Goal: Task Accomplishment & Management: Manage account settings

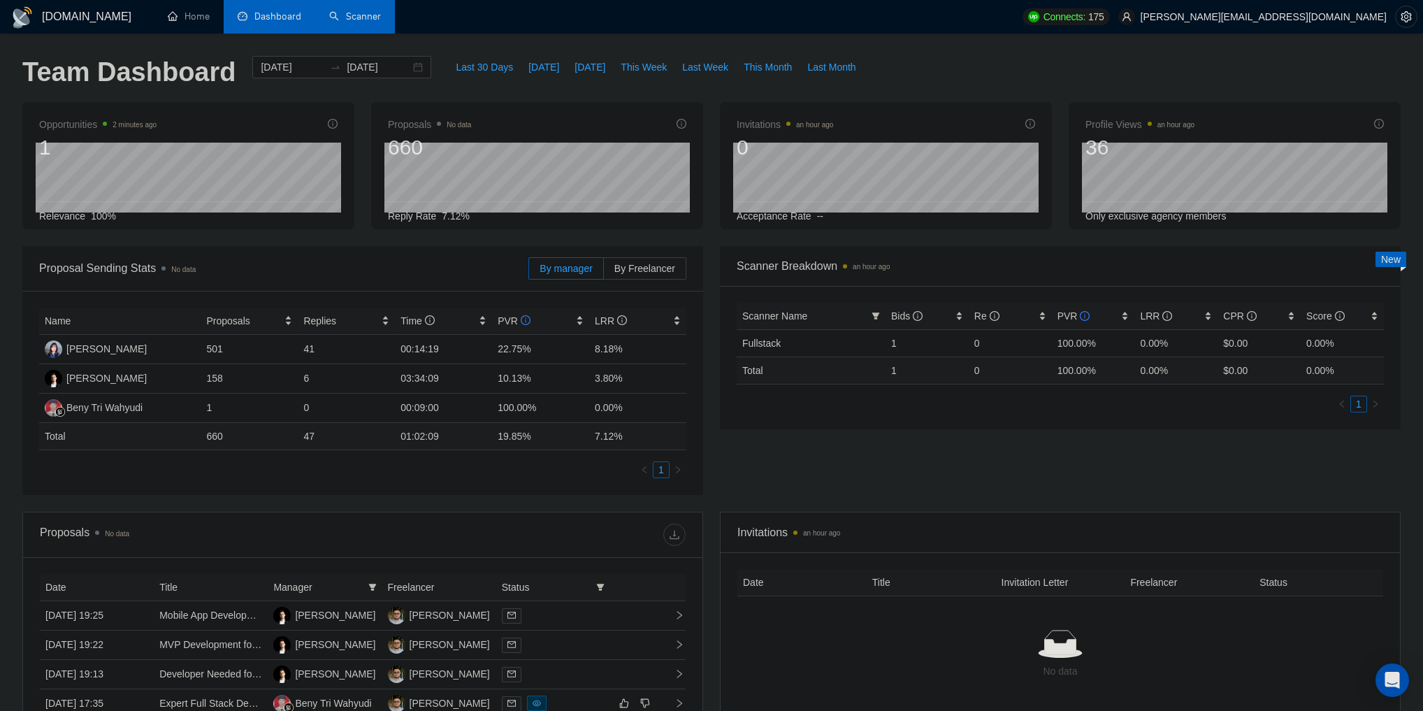
click at [342, 11] on link "Scanner" at bounding box center [355, 16] width 52 height 12
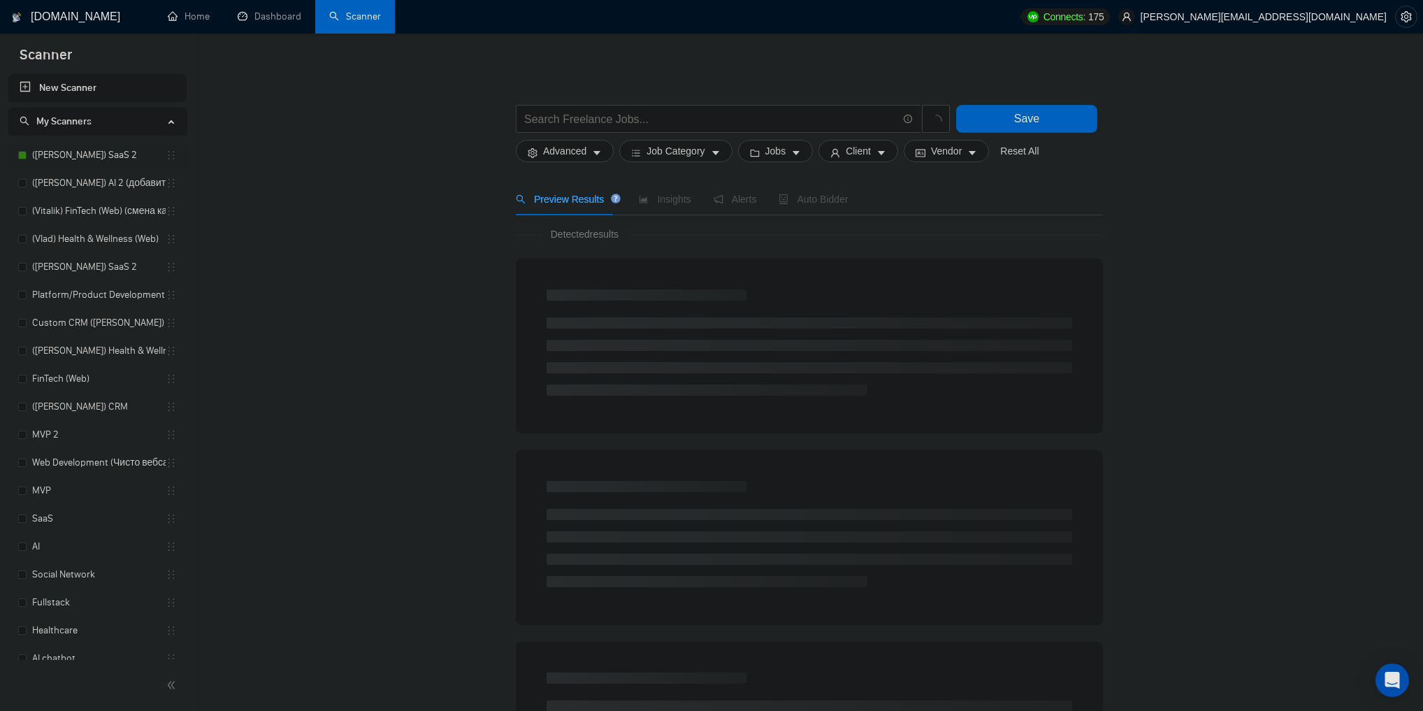
click at [64, 151] on link "([PERSON_NAME]) SaaS 2" at bounding box center [99, 155] width 134 height 28
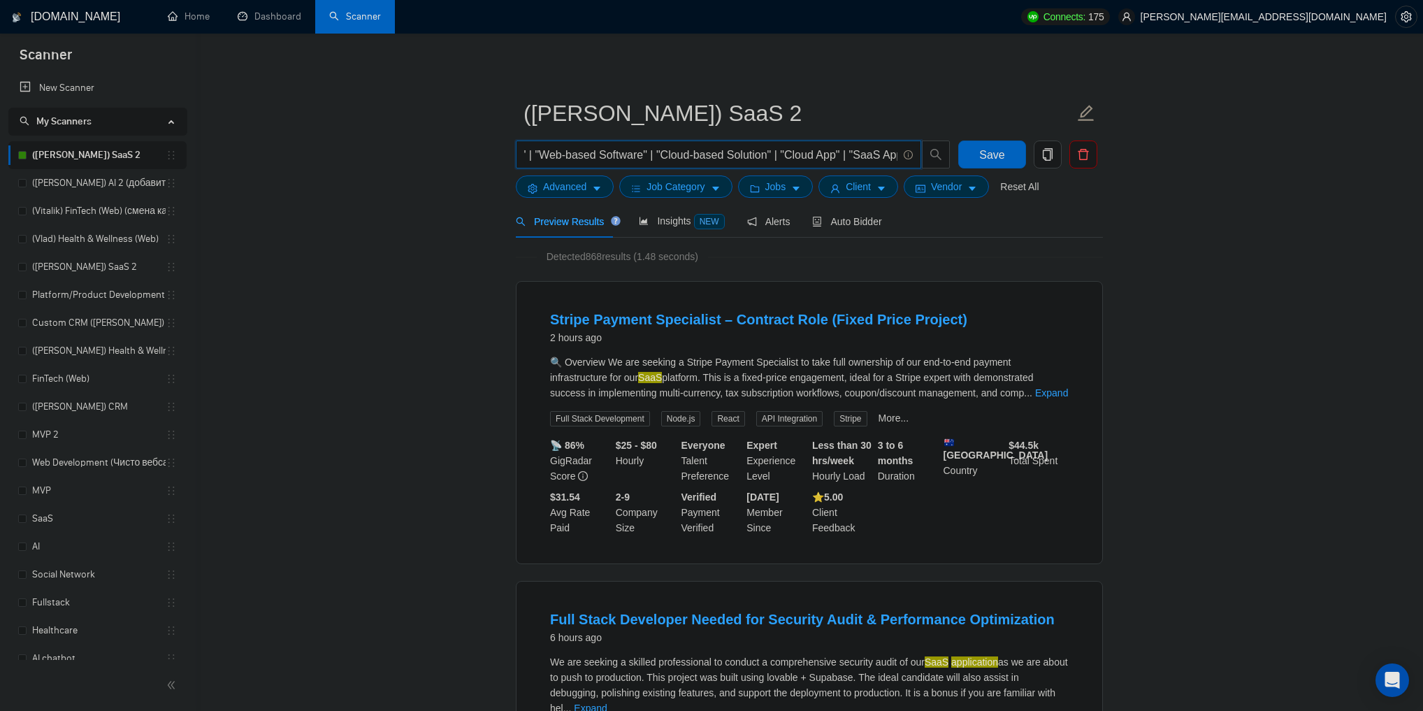
scroll to position [0, 568]
drag, startPoint x: 534, startPoint y: 158, endPoint x: 902, endPoint y: 152, distance: 368.4
click at [902, 152] on span "(SaaS | "Software as a Service" | "Cloud Platform" | "Subscription Model" | "Sa…" at bounding box center [718, 154] width 405 height 28
click at [873, 157] on input "(SaaS | "Software as a Service" | "Cloud Platform" | "Subscription Model" | "Sa…" at bounding box center [710, 154] width 373 height 17
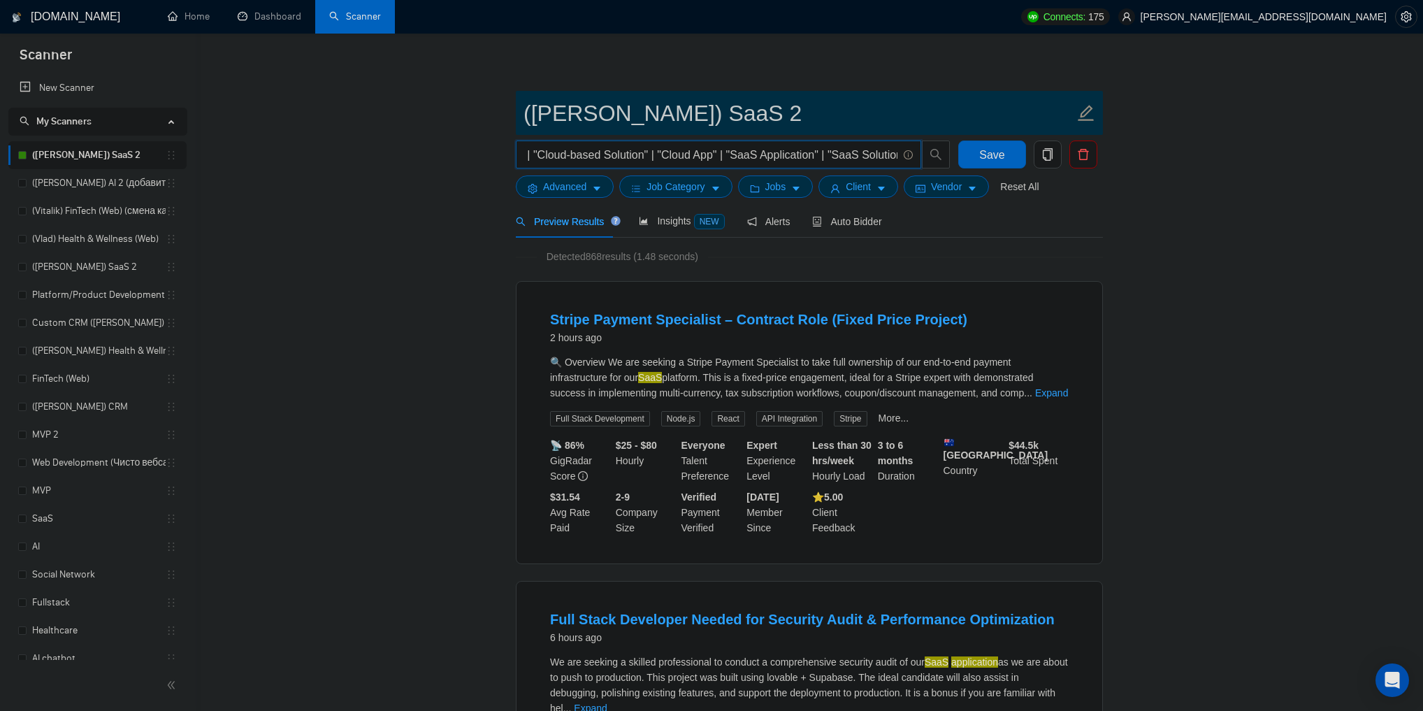
click at [851, 121] on input "([PERSON_NAME]) SaaS 2" at bounding box center [799, 113] width 551 height 35
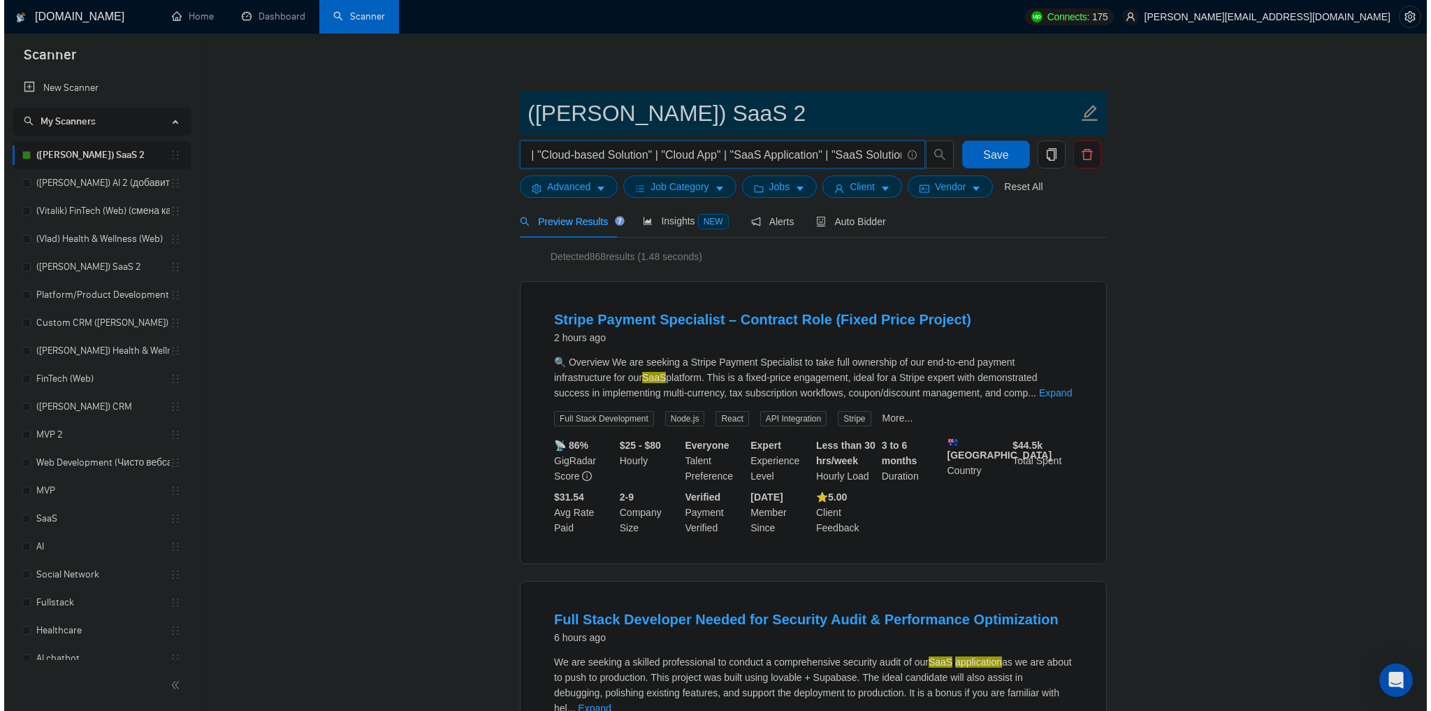
scroll to position [0, 0]
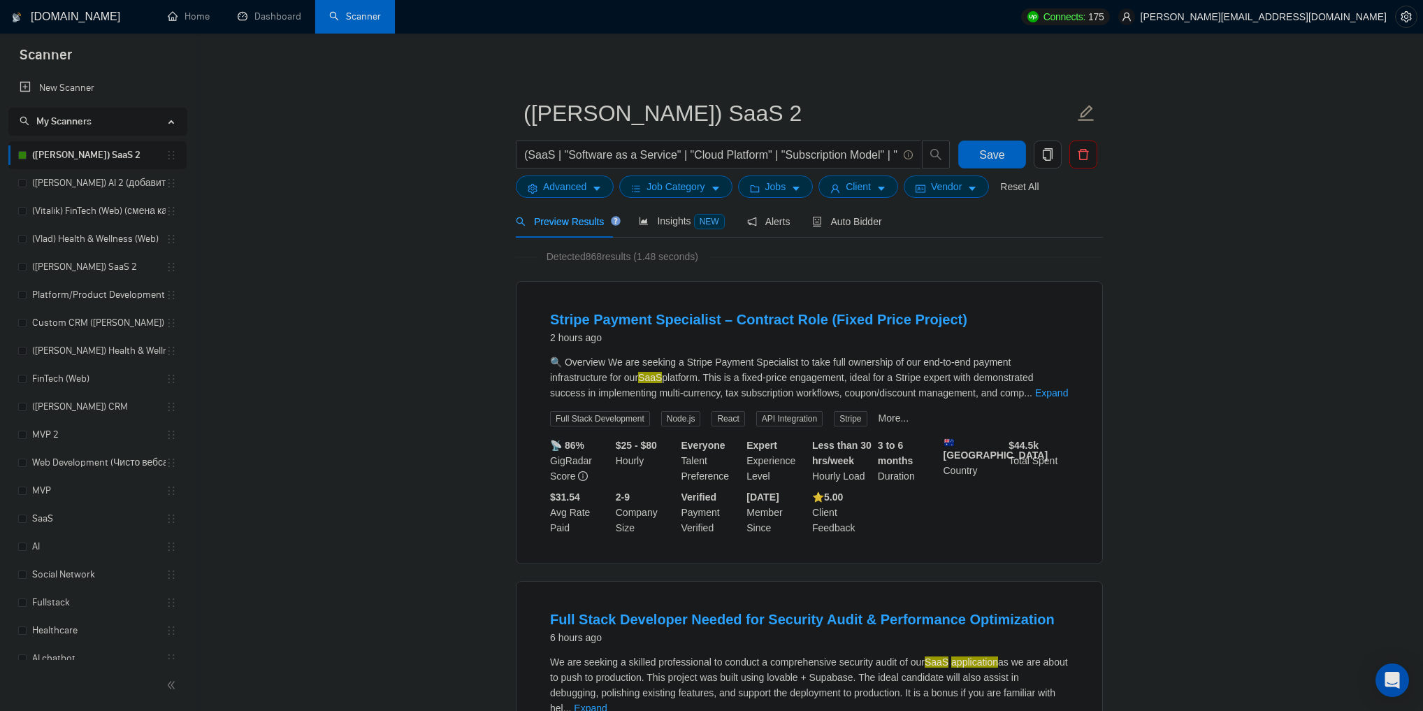
click at [598, 185] on icon "caret-down" at bounding box center [597, 189] width 10 height 10
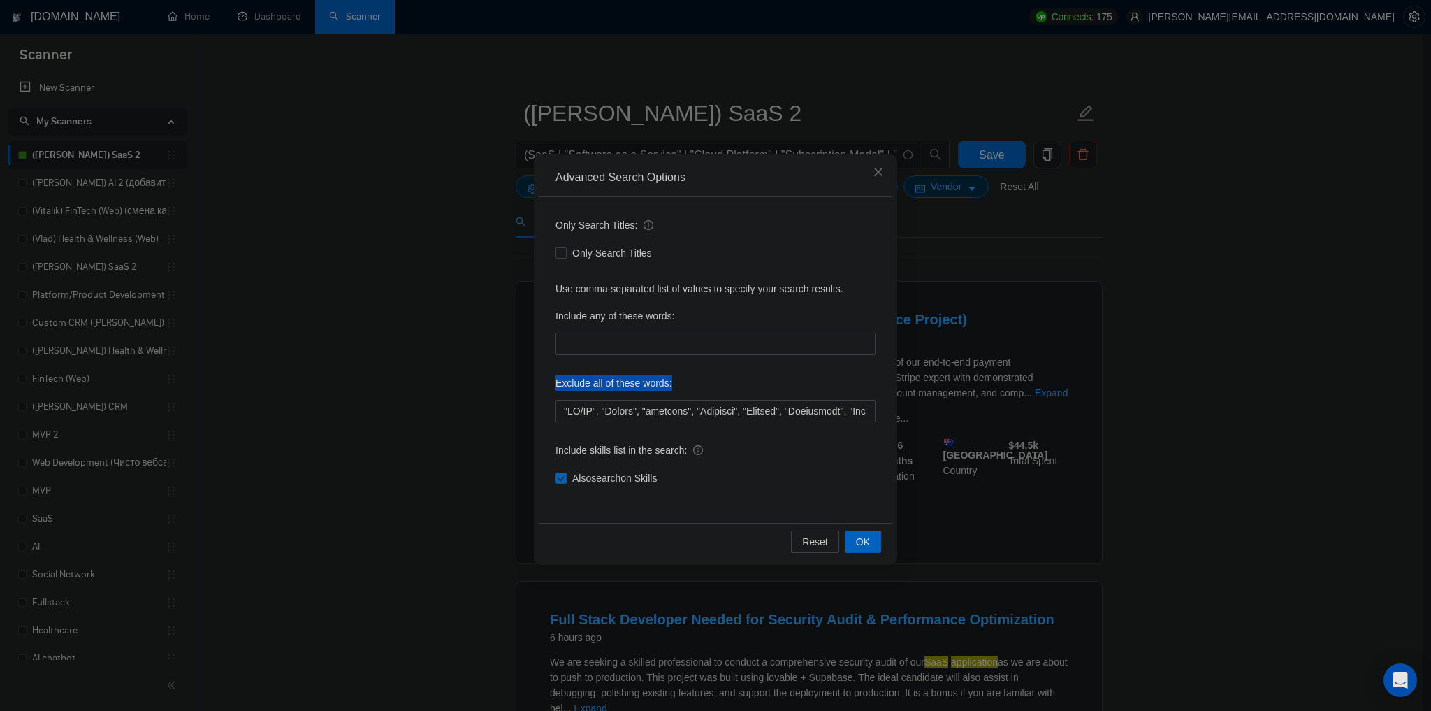
drag, startPoint x: 556, startPoint y: 389, endPoint x: 680, endPoint y: 389, distance: 124.4
click at [680, 389] on div "Exclude all of these words:" at bounding box center [716, 386] width 320 height 28
drag, startPoint x: 598, startPoint y: 412, endPoint x: 797, endPoint y: 421, distance: 198.7
click at [797, 421] on input "text" at bounding box center [716, 411] width 320 height 22
click at [414, 398] on div "Advanced Search Options Only Search Titles: Only Search Titles Use comma-separa…" at bounding box center [715, 355] width 1431 height 711
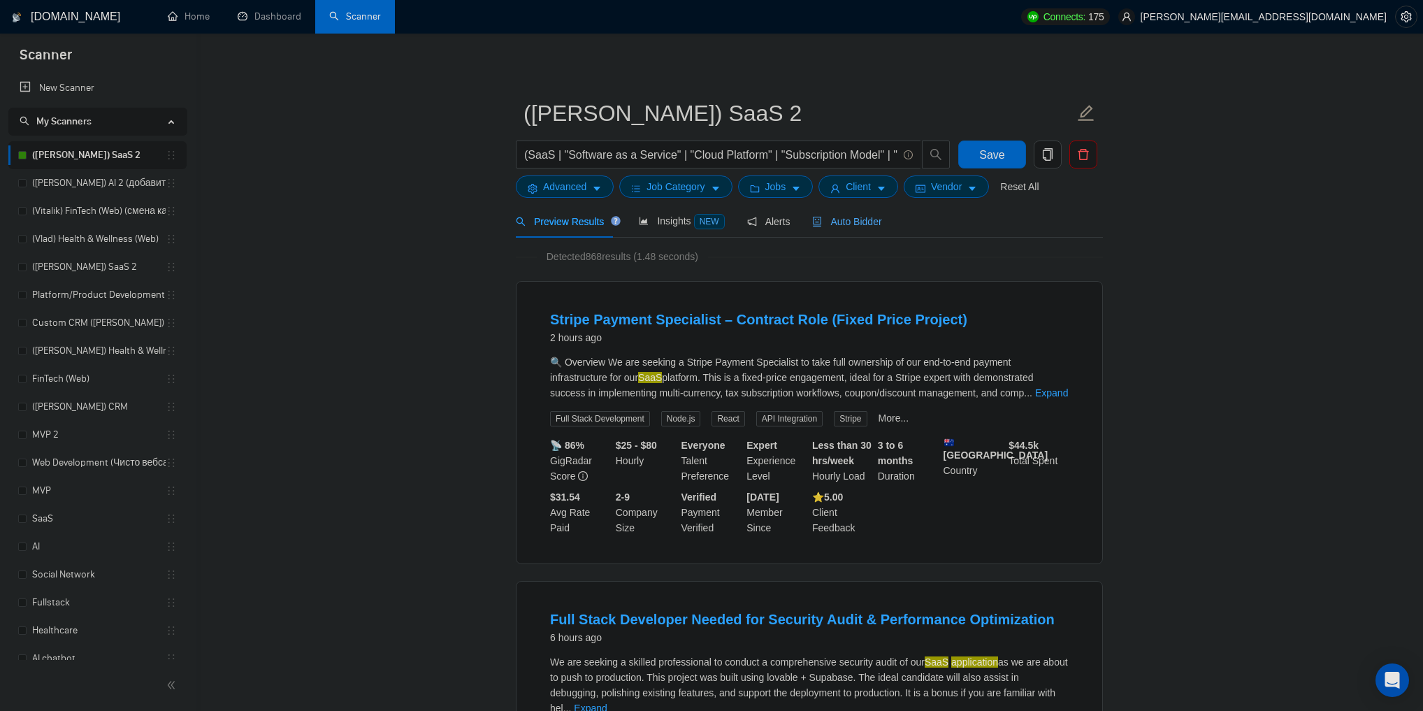
drag, startPoint x: 845, startPoint y: 226, endPoint x: 863, endPoint y: 225, distance: 17.5
click at [845, 226] on span "Auto Bidder" at bounding box center [846, 221] width 69 height 11
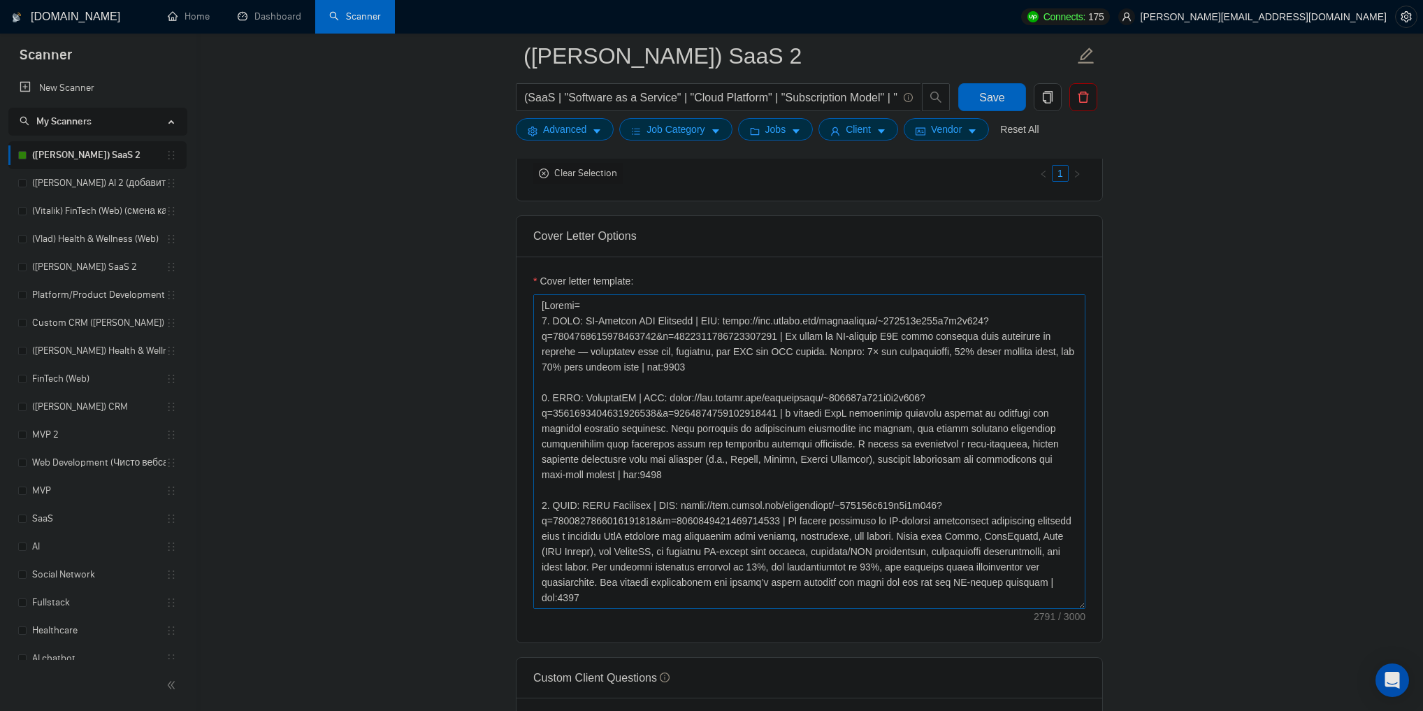
scroll to position [1454, 0]
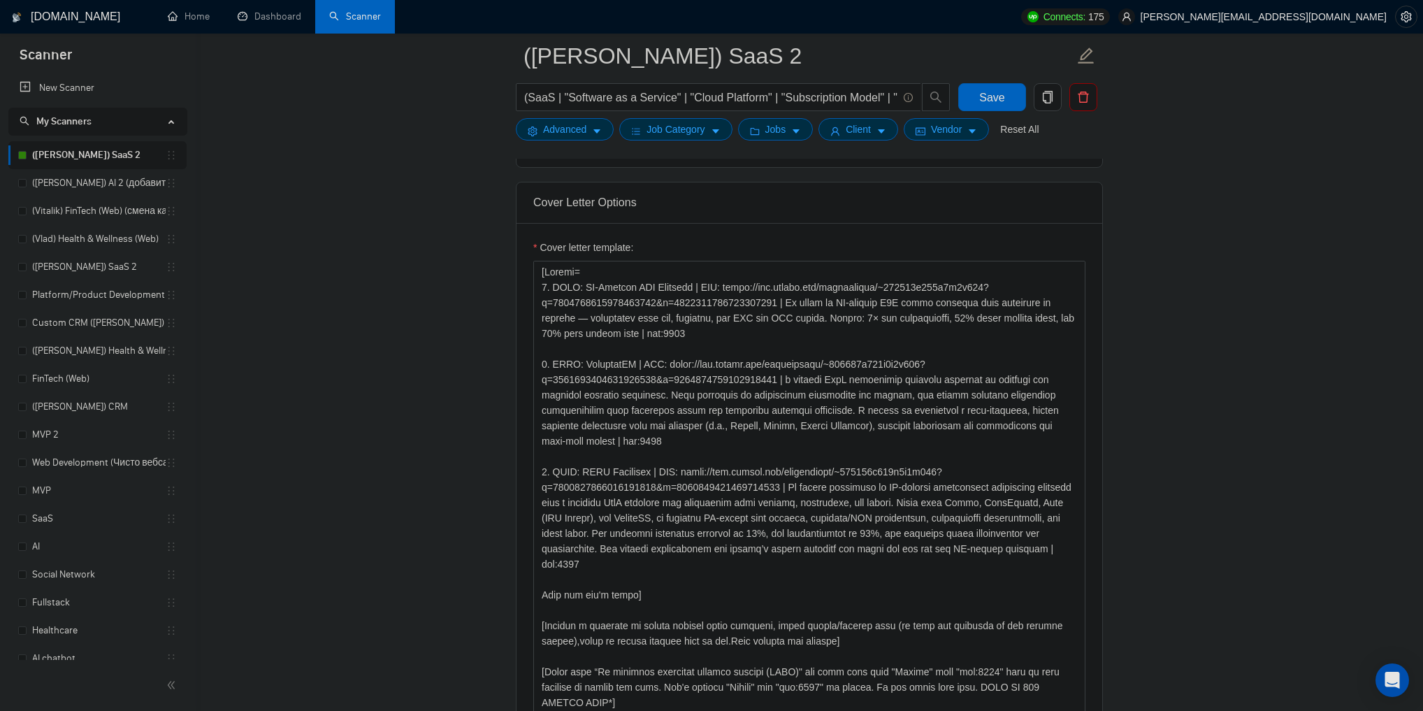
drag, startPoint x: 1083, startPoint y: 565, endPoint x: 1104, endPoint y: 715, distance: 151.7
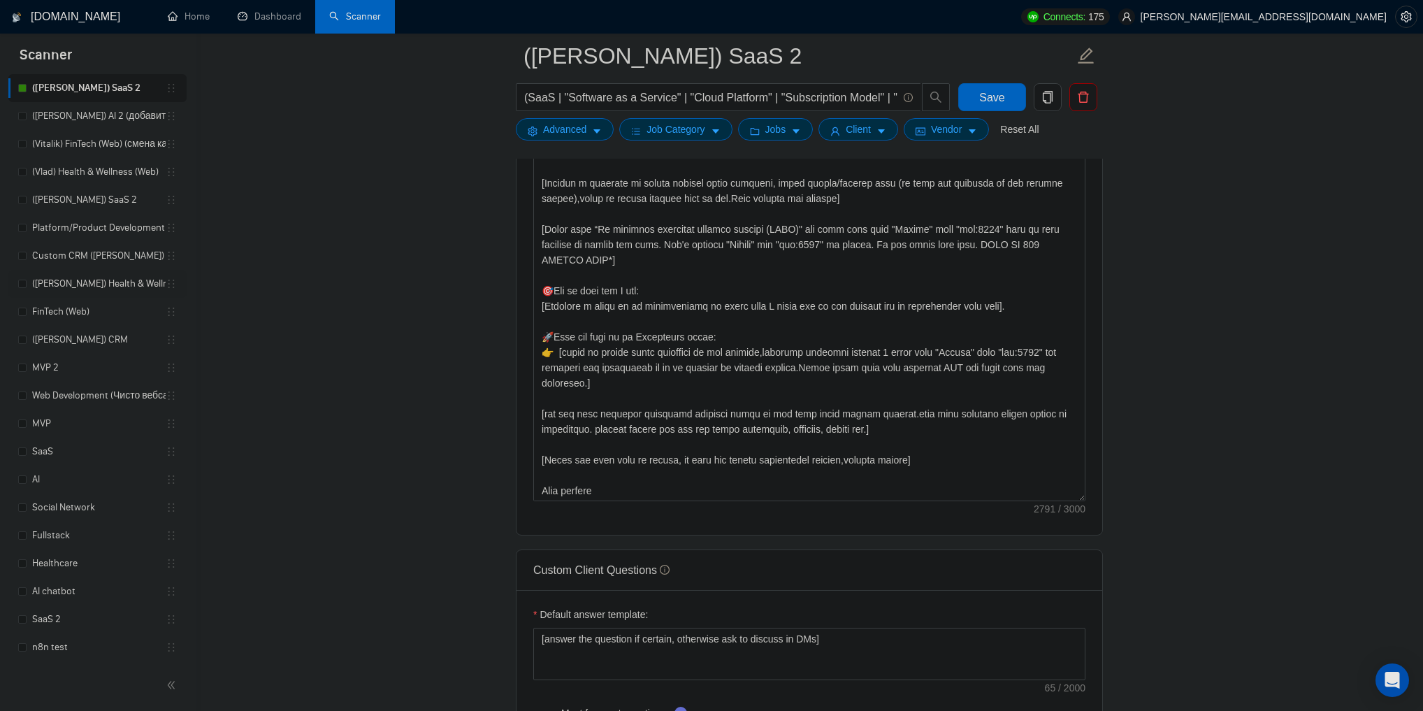
scroll to position [68, 0]
click at [64, 645] on link "n8n test" at bounding box center [99, 646] width 134 height 28
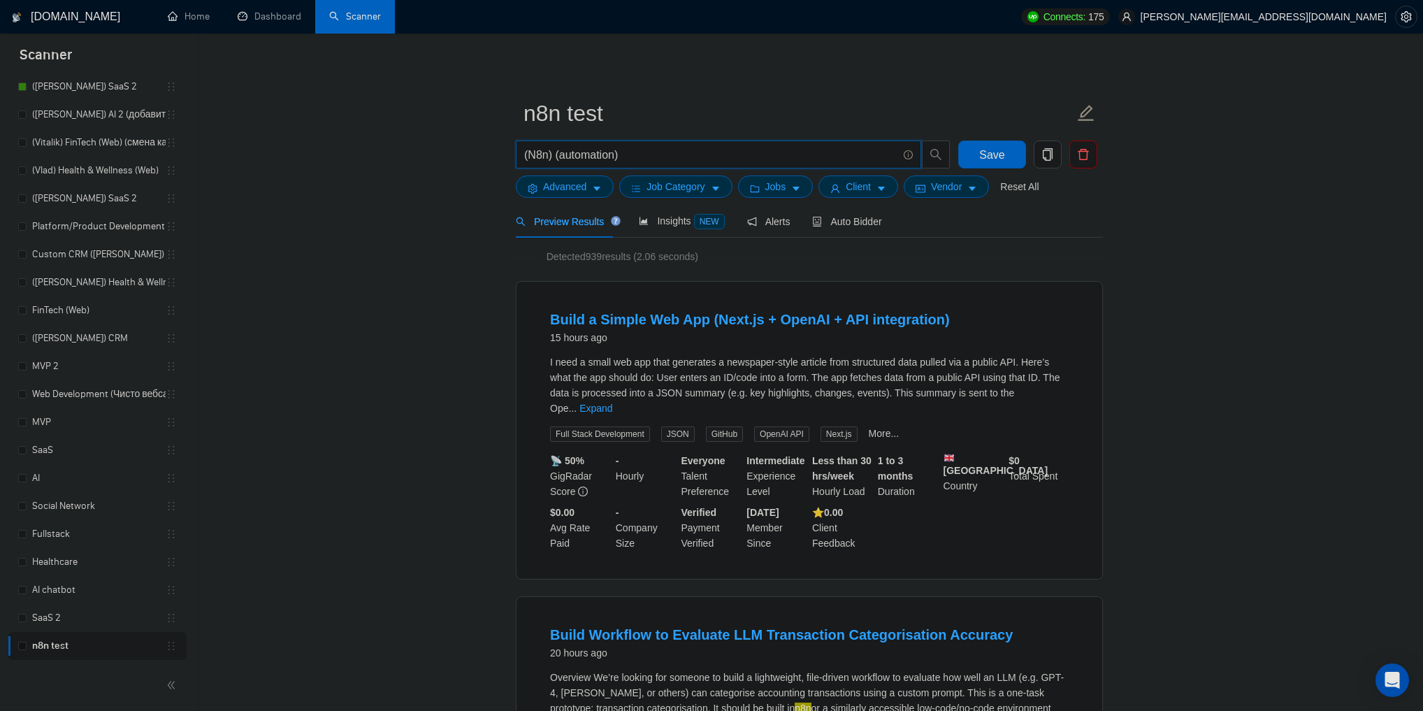
drag, startPoint x: 554, startPoint y: 152, endPoint x: 614, endPoint y: 147, distance: 60.3
click at [614, 147] on input "(N8n) (automation)" at bounding box center [710, 154] width 373 height 17
click at [626, 152] on input "(N8n) (automation)" at bounding box center [710, 154] width 373 height 17
click at [581, 192] on span "Advanced" at bounding box center [564, 186] width 43 height 15
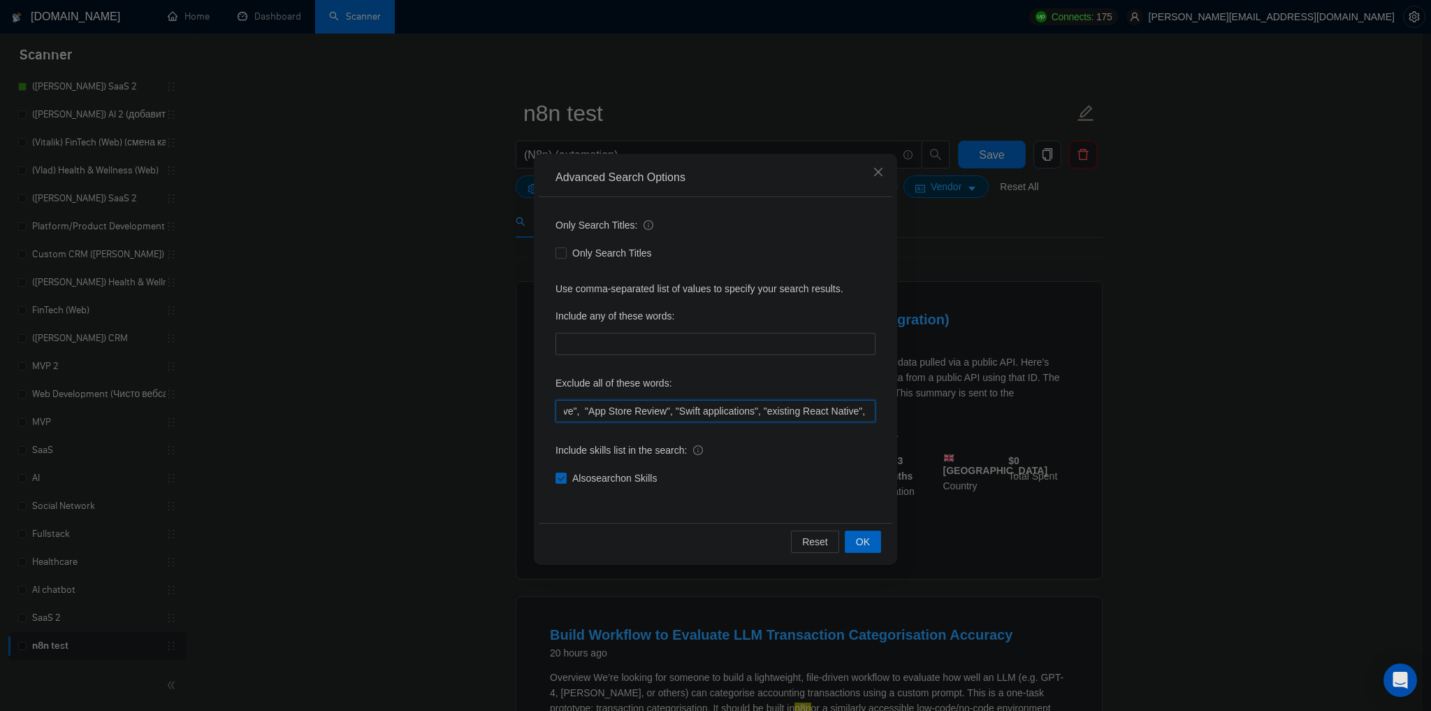
scroll to position [0, 3746]
drag, startPoint x: 560, startPoint y: 414, endPoint x: 874, endPoint y: 420, distance: 314.6
click at [874, 420] on input ""Web3", "Blockchain", "in-house", "smart contract", "Dynamics 365", "code revie…" at bounding box center [716, 411] width 320 height 22
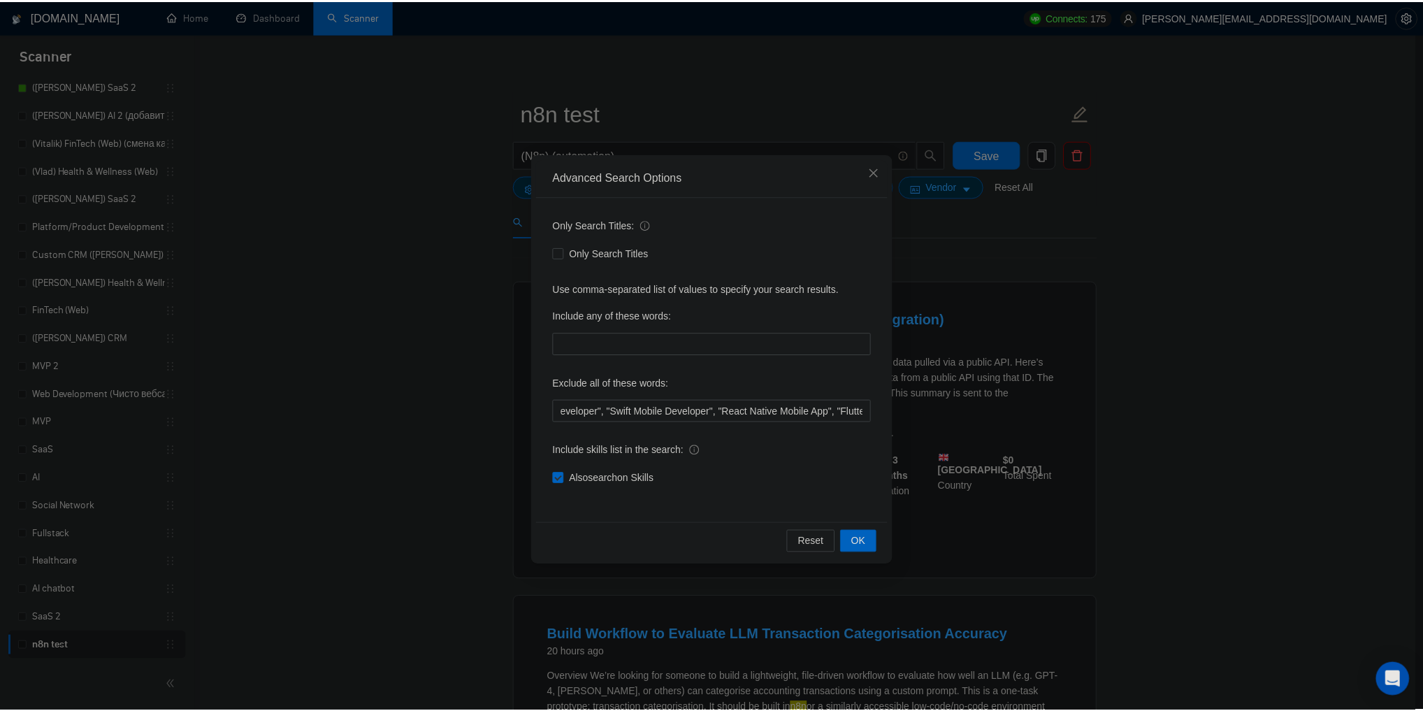
scroll to position [0, 0]
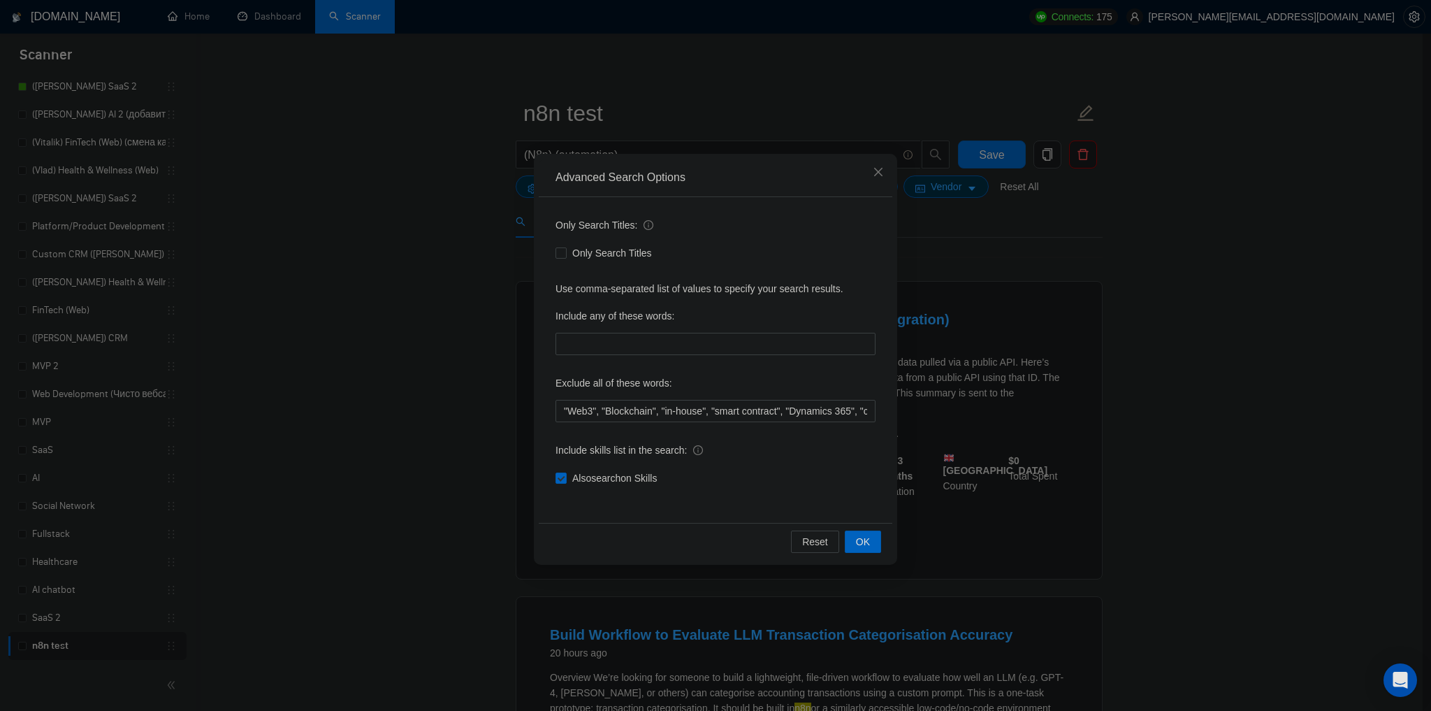
click at [225, 342] on div "Advanced Search Options Only Search Titles: Only Search Titles Use comma-separa…" at bounding box center [715, 355] width 1431 height 711
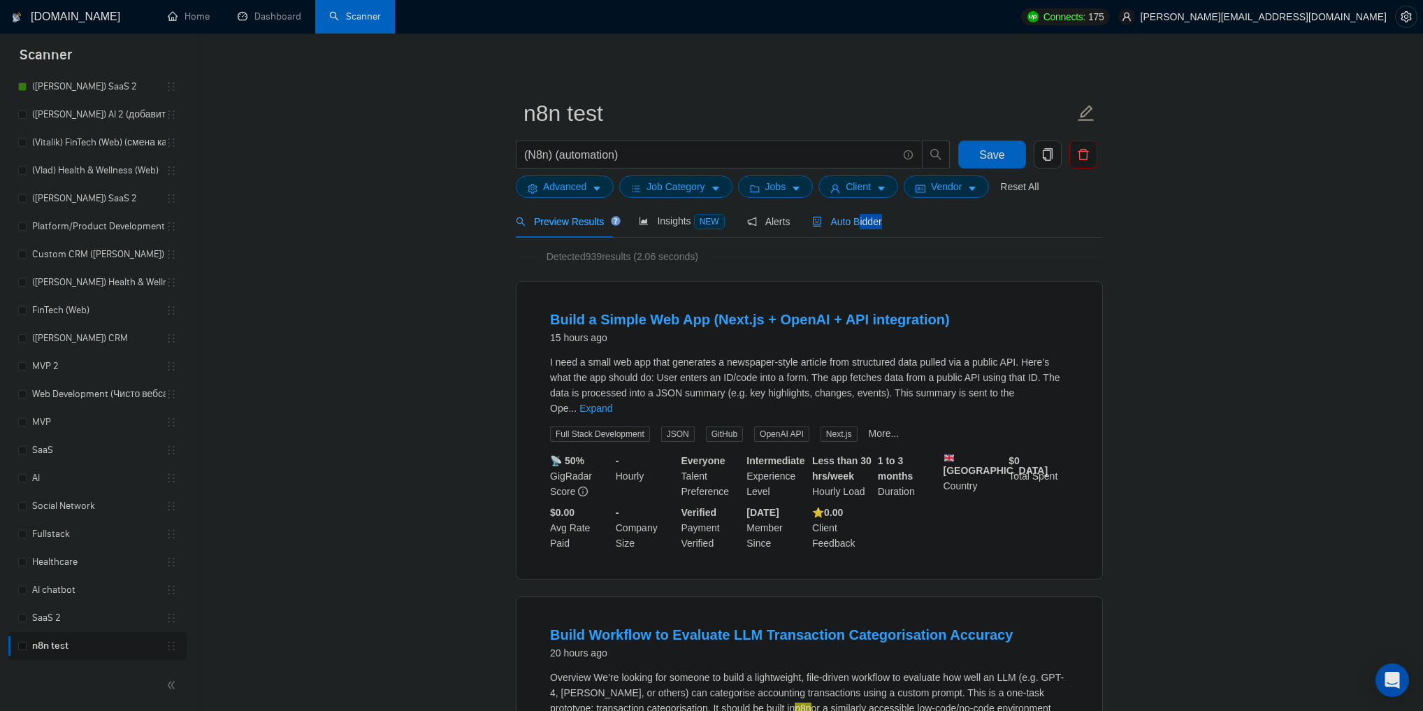
drag, startPoint x: 854, startPoint y: 227, endPoint x: 998, endPoint y: 238, distance: 144.4
click at [998, 238] on div "Preview Results Insights NEW Alerts Auto Bidder" at bounding box center [809, 221] width 587 height 33
click at [995, 219] on div "Preview Results Insights NEW Alerts Auto Bidder" at bounding box center [809, 221] width 587 height 33
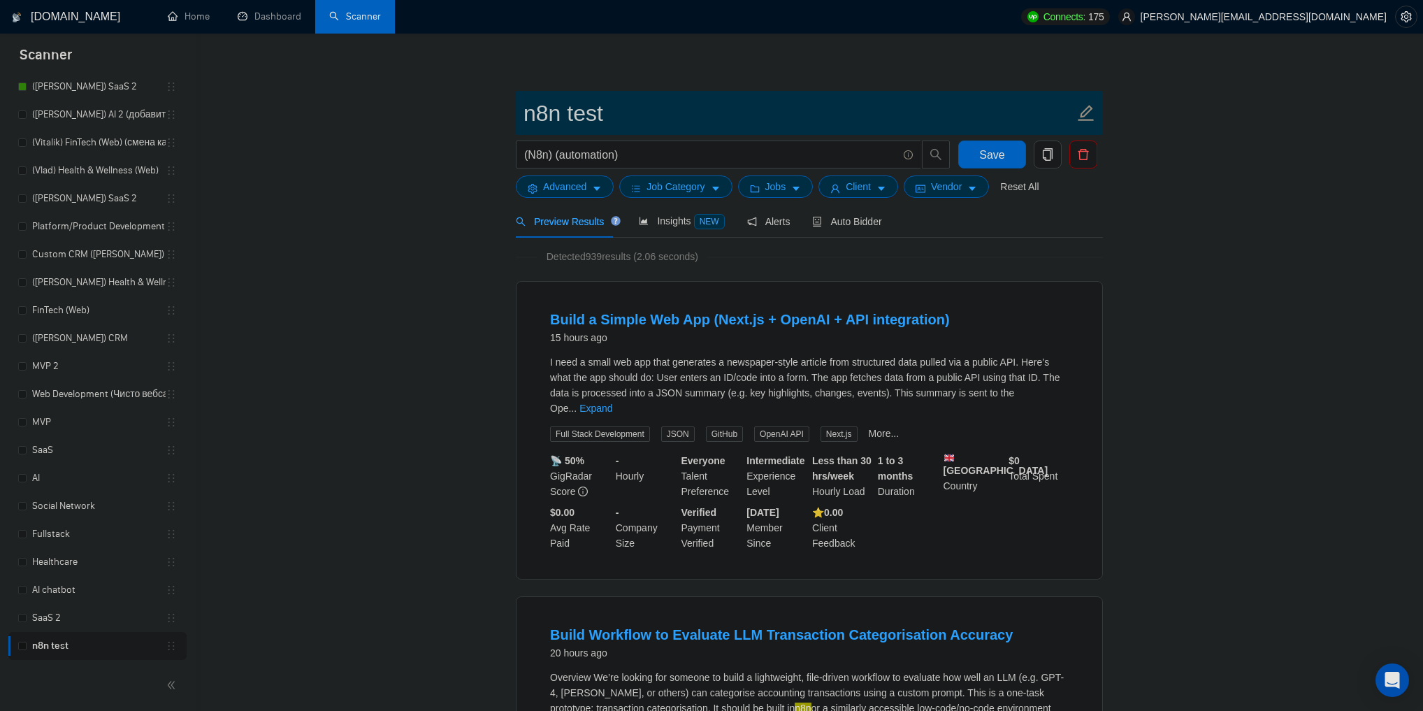
drag, startPoint x: 527, startPoint y: 112, endPoint x: 563, endPoint y: 113, distance: 36.4
click at [563, 113] on input "n8n test" at bounding box center [799, 113] width 551 height 35
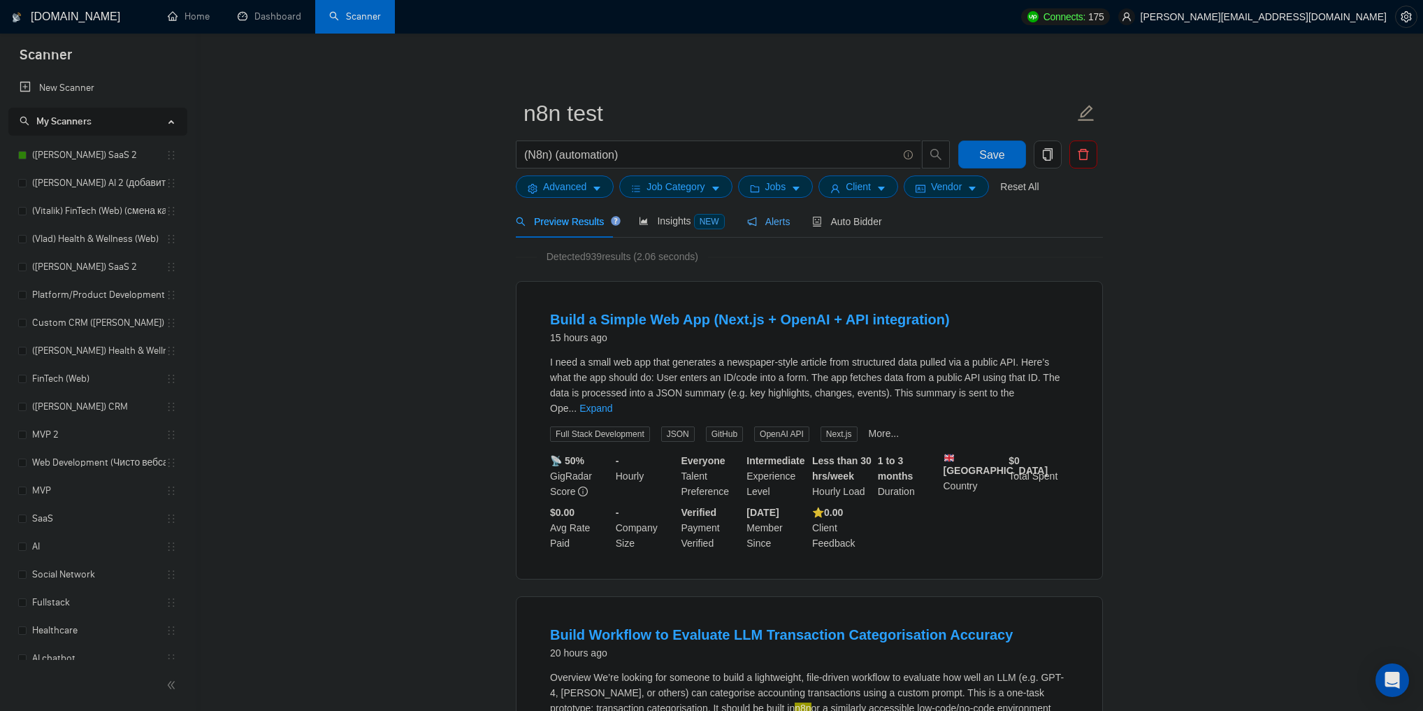
click at [765, 221] on span "Alerts" at bounding box center [768, 221] width 43 height 11
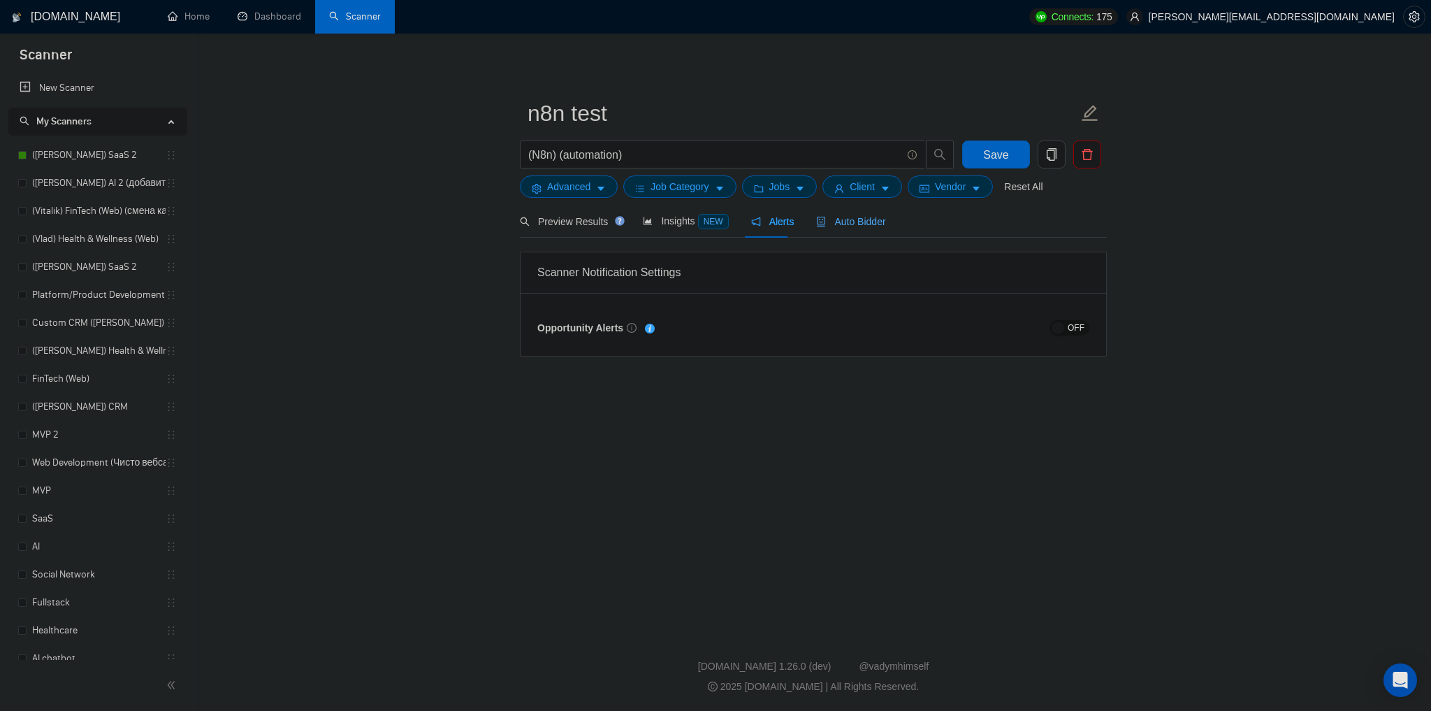
click at [832, 226] on span "Auto Bidder" at bounding box center [850, 221] width 69 height 11
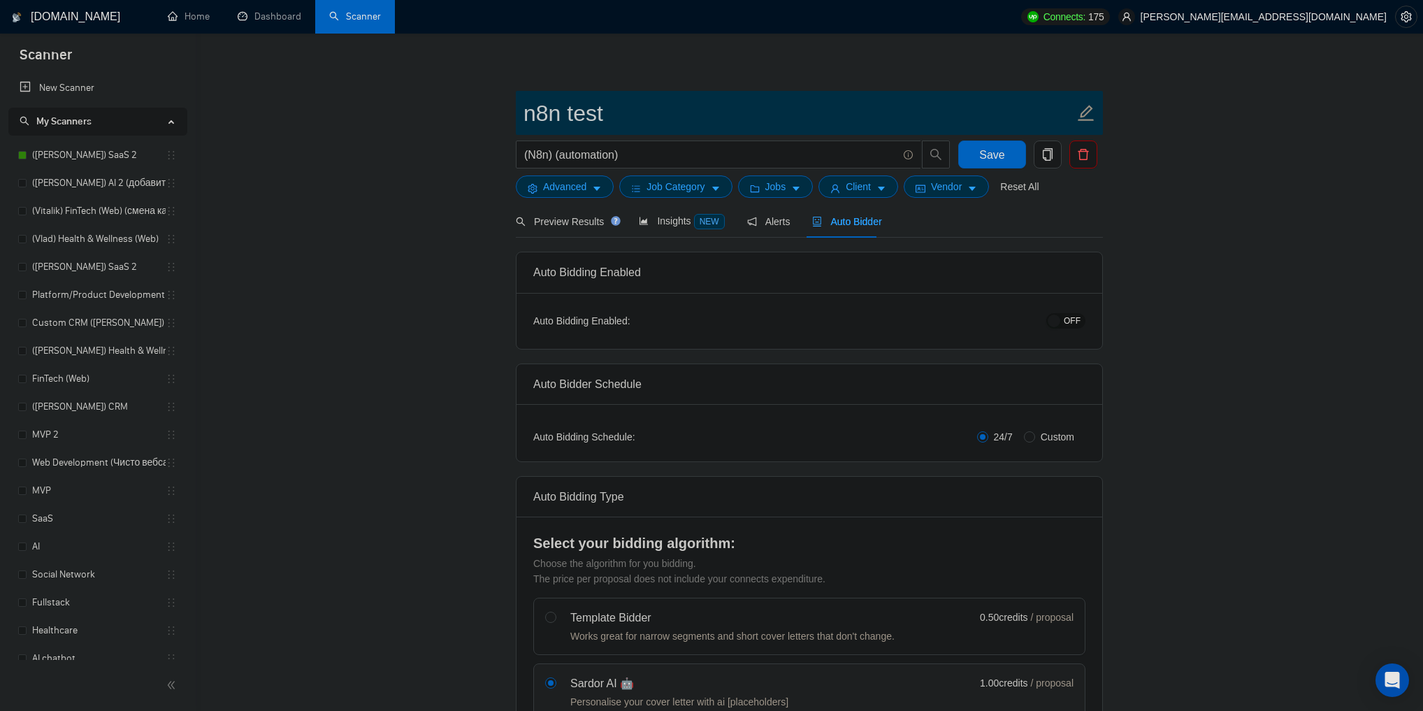
drag, startPoint x: 525, startPoint y: 117, endPoint x: 558, endPoint y: 121, distance: 33.1
click at [558, 121] on input "n8n test" at bounding box center [799, 113] width 551 height 35
drag, startPoint x: 558, startPoint y: 121, endPoint x: 519, endPoint y: 121, distance: 38.4
click at [519, 121] on span "n8n test" at bounding box center [809, 113] width 587 height 44
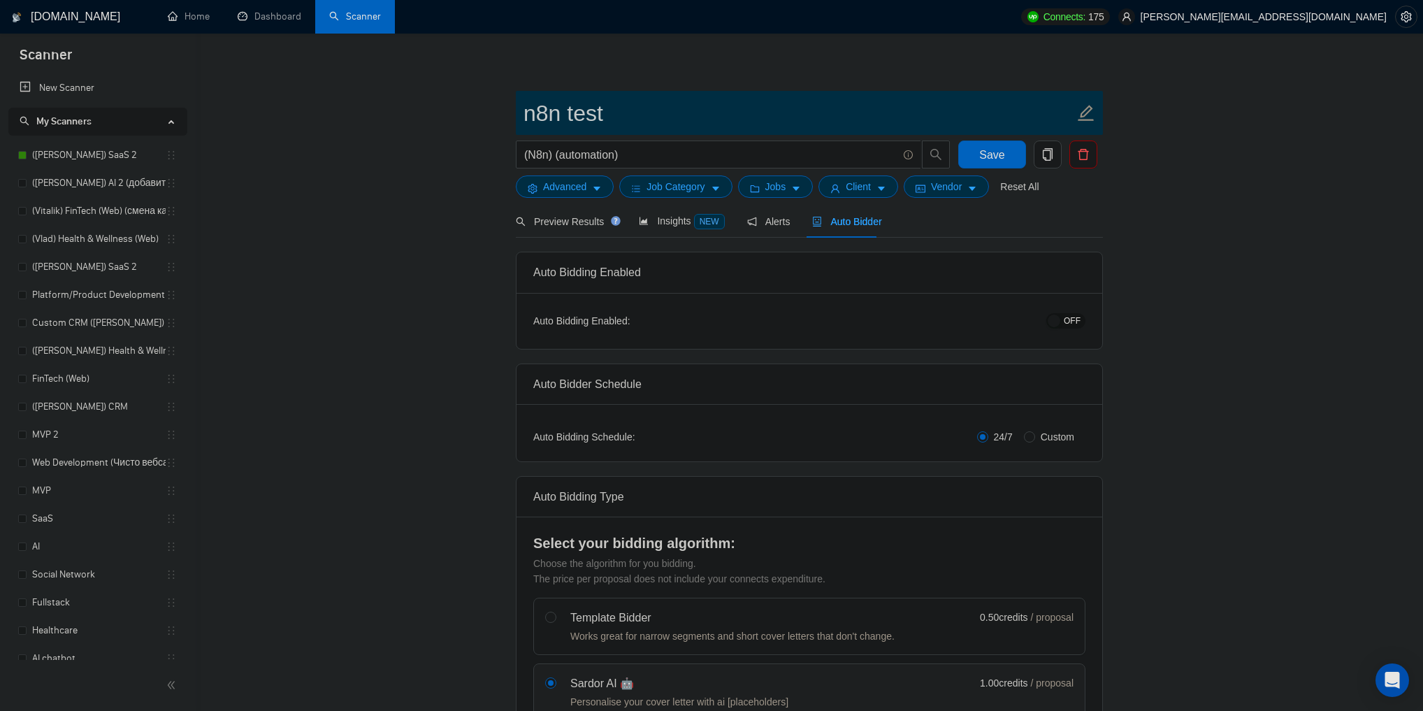
click at [519, 121] on span "n8n test" at bounding box center [809, 113] width 587 height 44
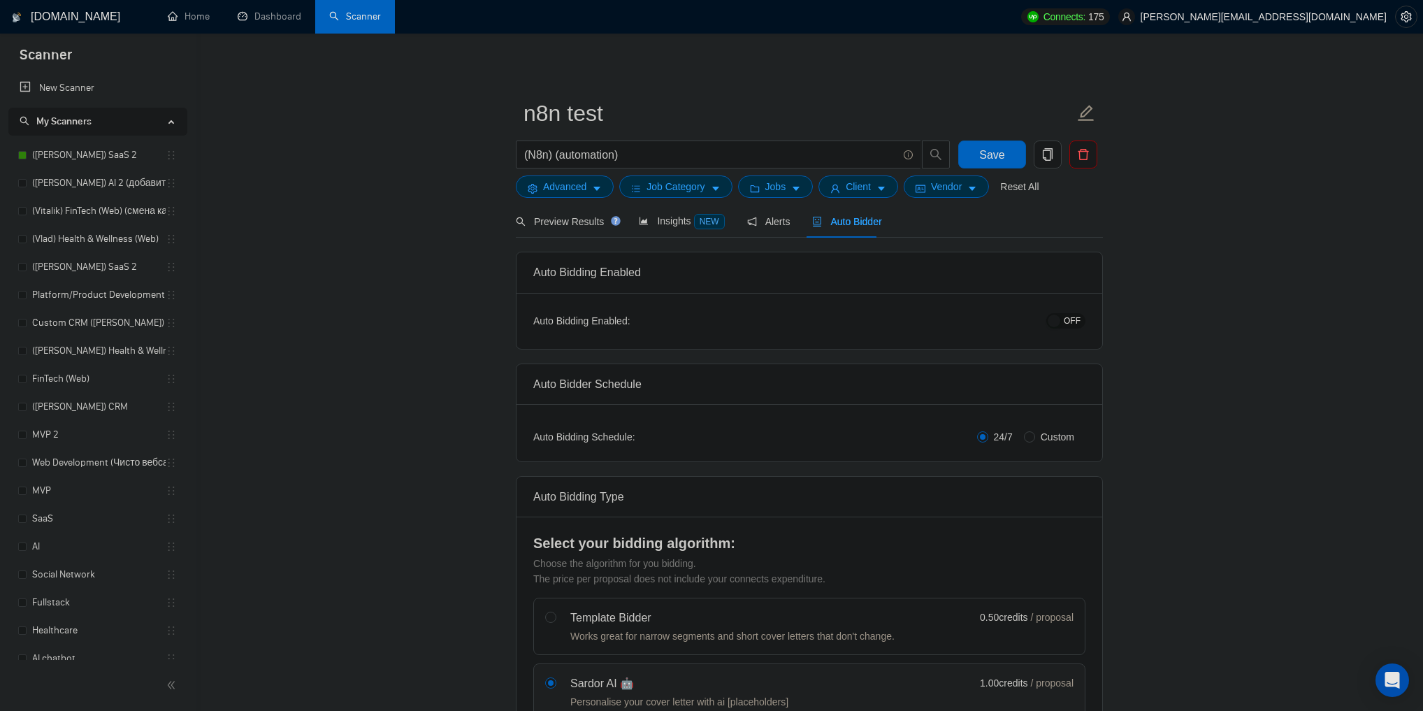
drag, startPoint x: 635, startPoint y: 150, endPoint x: 712, endPoint y: 144, distance: 77.1
click at [712, 144] on span "(N8n) (automation)" at bounding box center [718, 154] width 405 height 28
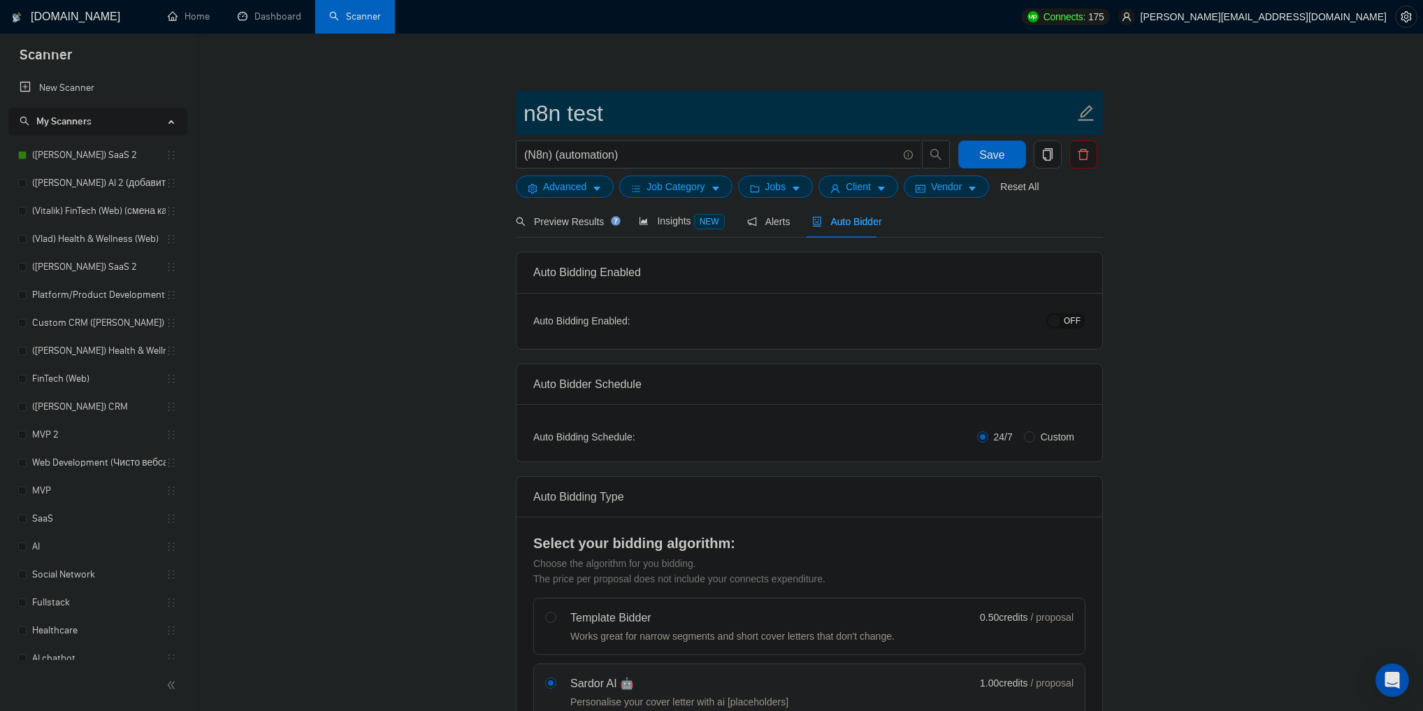
click at [688, 116] on input "n8n test" at bounding box center [799, 113] width 551 height 35
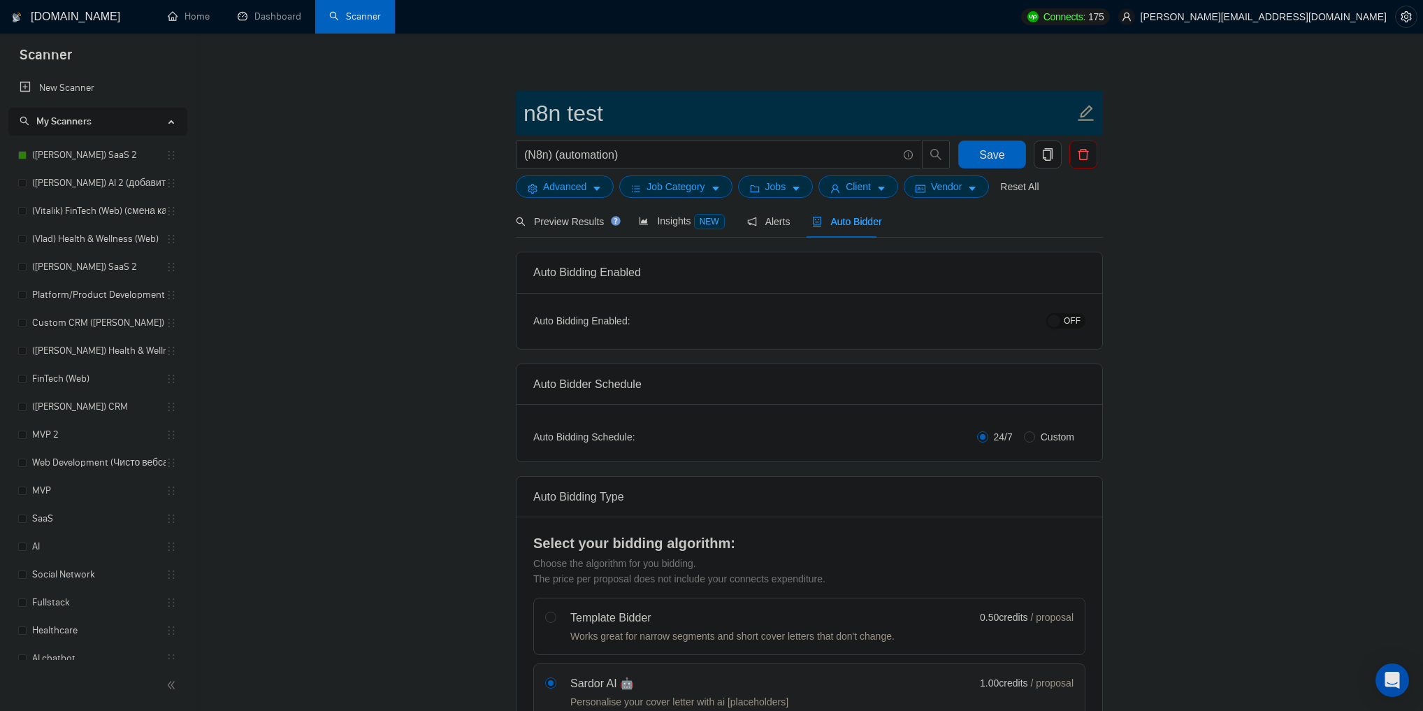
drag, startPoint x: 678, startPoint y: 108, endPoint x: 482, endPoint y: 113, distance: 195.8
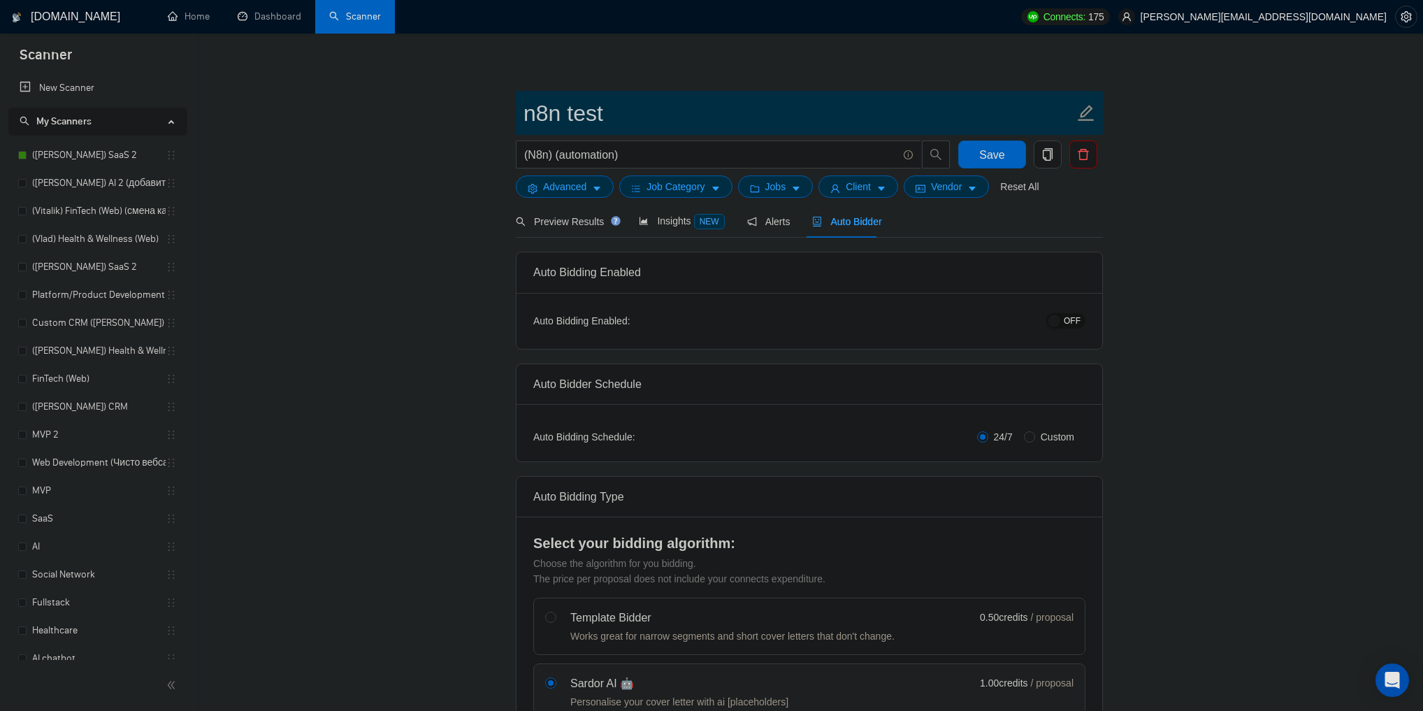
drag, startPoint x: 567, startPoint y: 117, endPoint x: 532, endPoint y: 117, distance: 35.0
click at [532, 117] on input "n8n test" at bounding box center [799, 113] width 551 height 35
drag, startPoint x: 532, startPoint y: 117, endPoint x: 554, endPoint y: 115, distance: 21.7
click at [554, 115] on input "n8n test" at bounding box center [799, 113] width 551 height 35
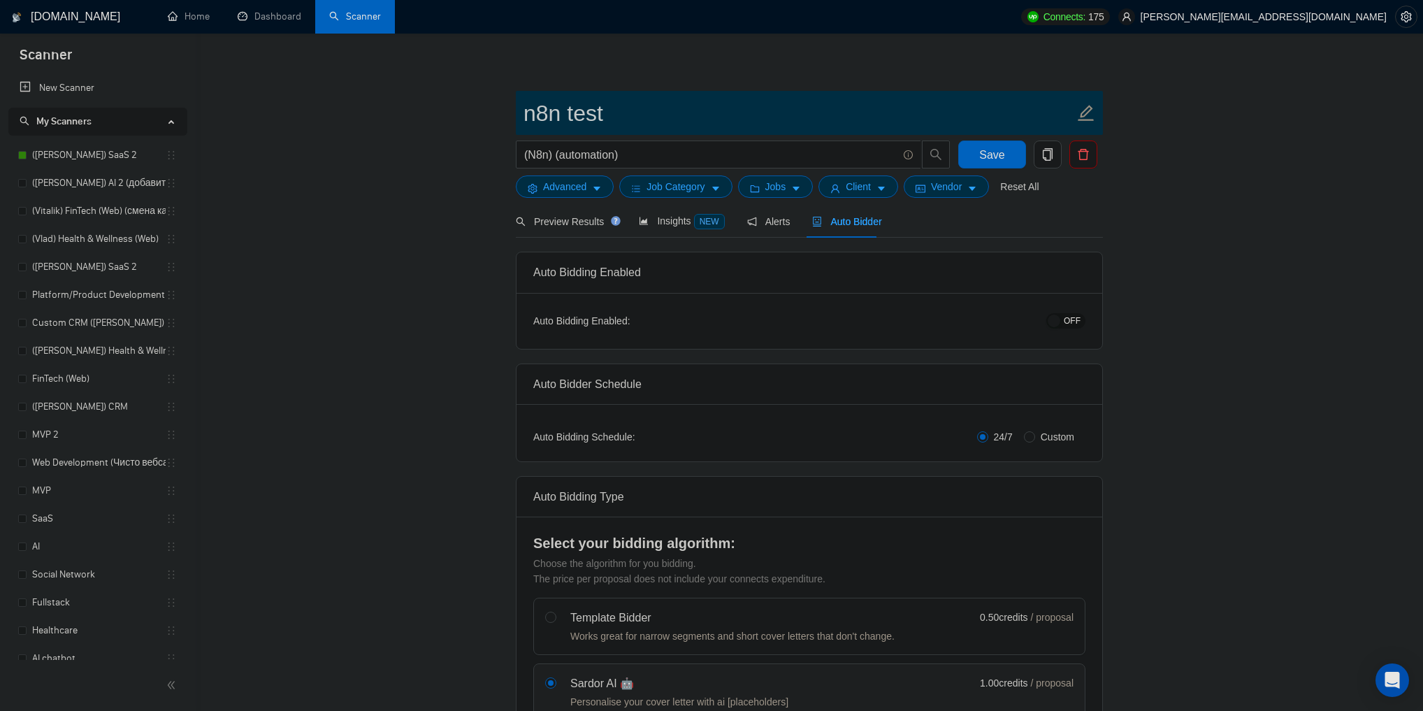
click at [573, 113] on input "n8n test" at bounding box center [799, 113] width 551 height 35
drag, startPoint x: 573, startPoint y: 113, endPoint x: 581, endPoint y: 114, distance: 7.8
click at [581, 114] on input "n8n test" at bounding box center [799, 113] width 551 height 35
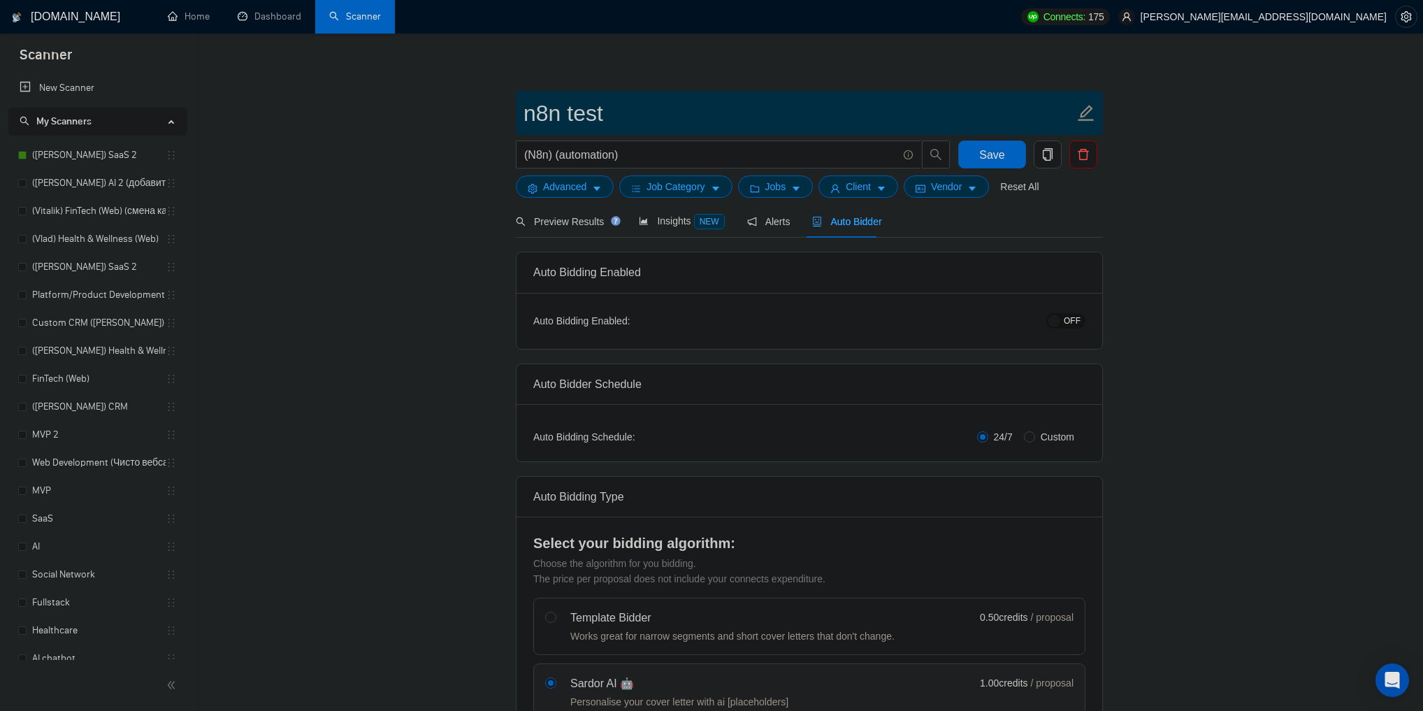
drag, startPoint x: 628, startPoint y: 134, endPoint x: 536, endPoint y: 129, distance: 91.7
click at [536, 129] on span "n8n test" at bounding box center [809, 113] width 587 height 44
click at [523, 123] on span "n8n test" at bounding box center [809, 113] width 587 height 44
drag, startPoint x: 523, startPoint y: 123, endPoint x: 569, endPoint y: 117, distance: 46.6
click at [569, 117] on span "n8n test" at bounding box center [809, 113] width 587 height 44
